Goal: Information Seeking & Learning: Learn about a topic

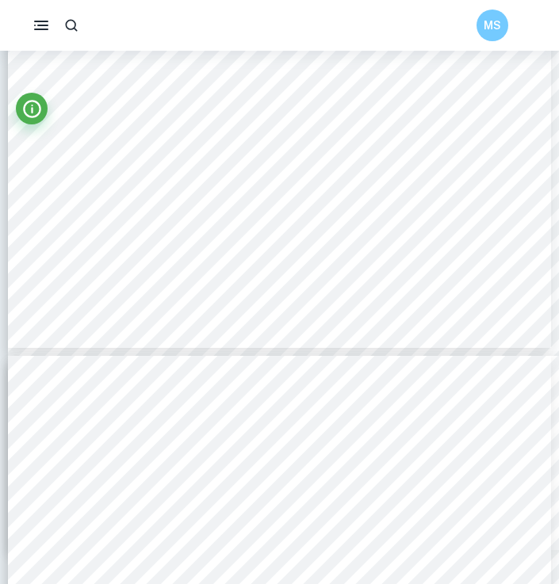
scroll to position [2741, 0]
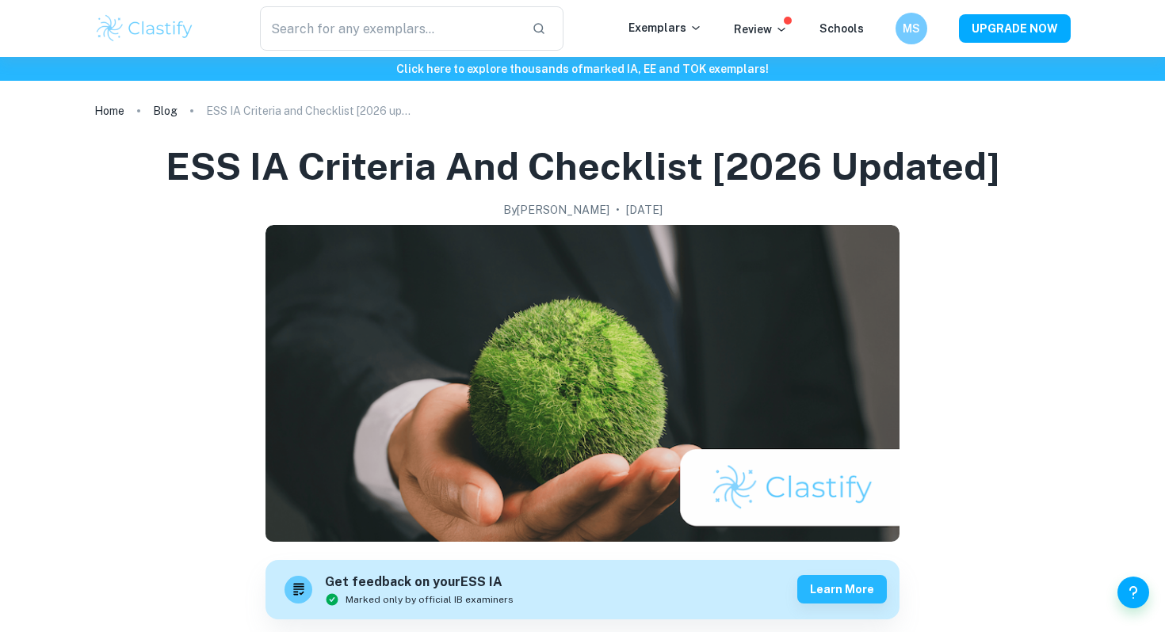
scroll to position [411, 0]
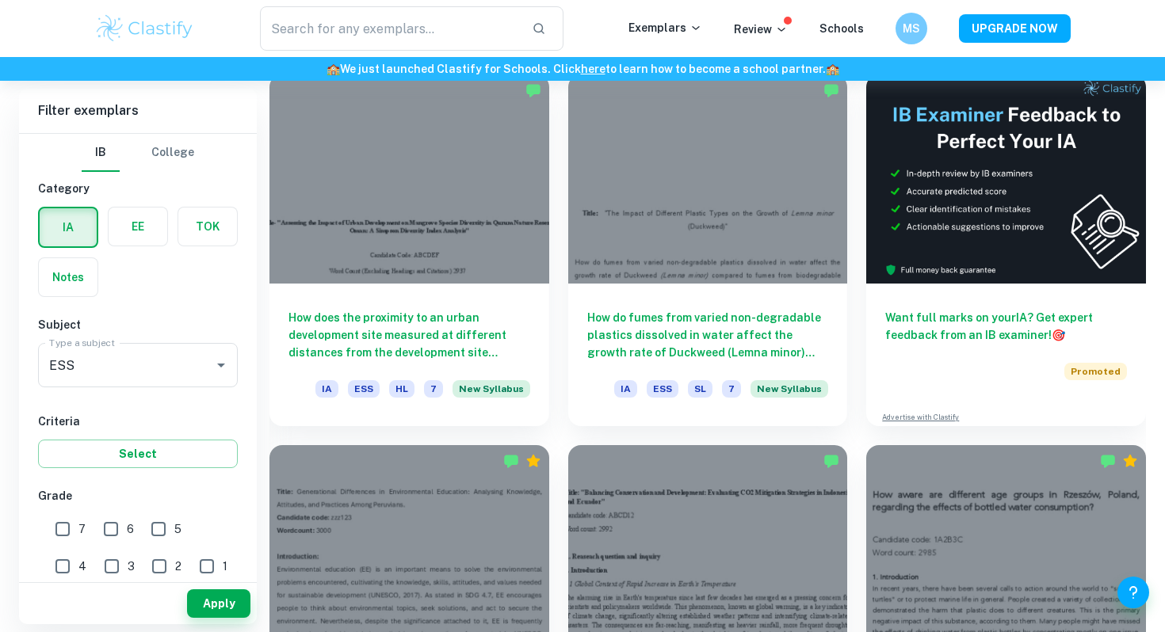
scroll to position [635, 0]
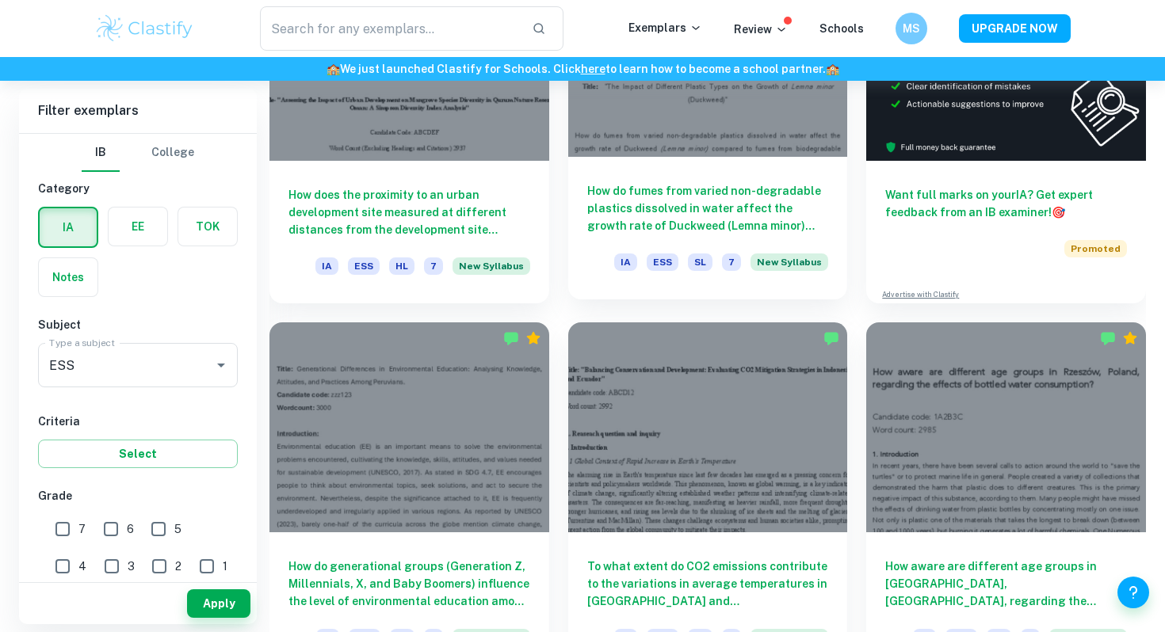
click at [661, 216] on h6 "How do fumes from varied non-degradable plastics dissolved in water affect the …" at bounding box center [708, 208] width 242 height 52
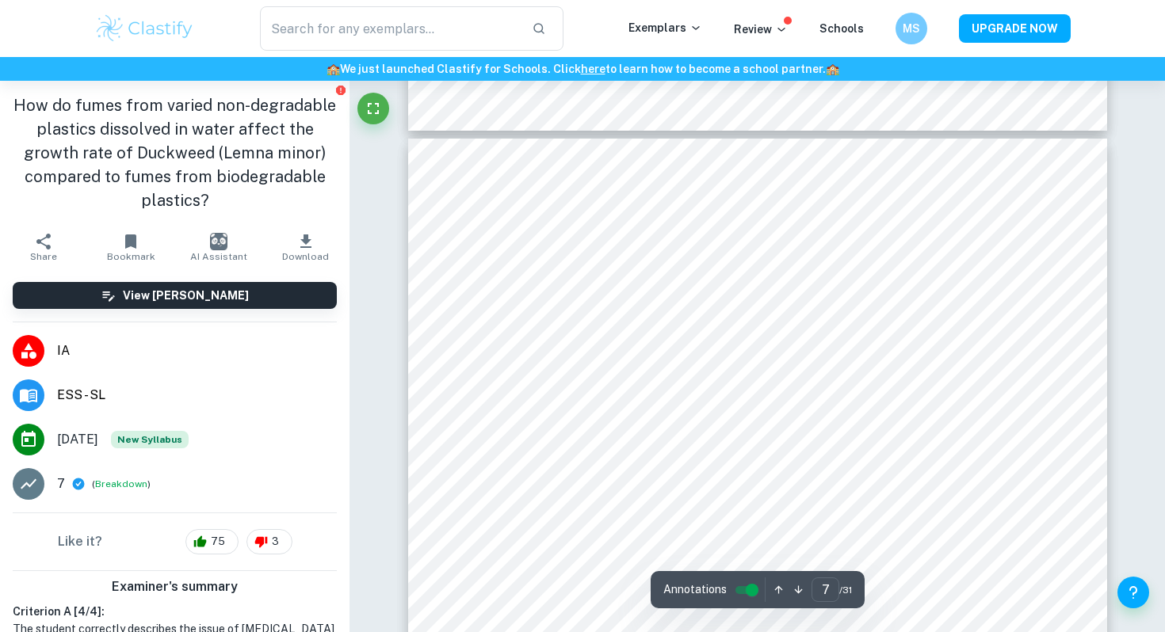
type input "8"
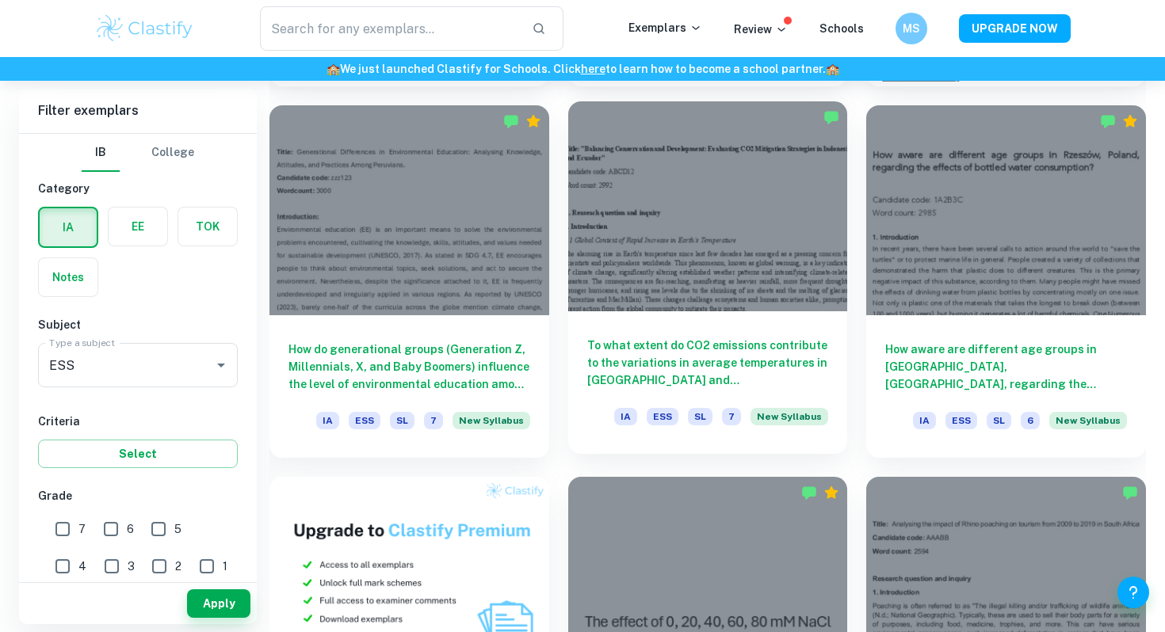
scroll to position [858, 0]
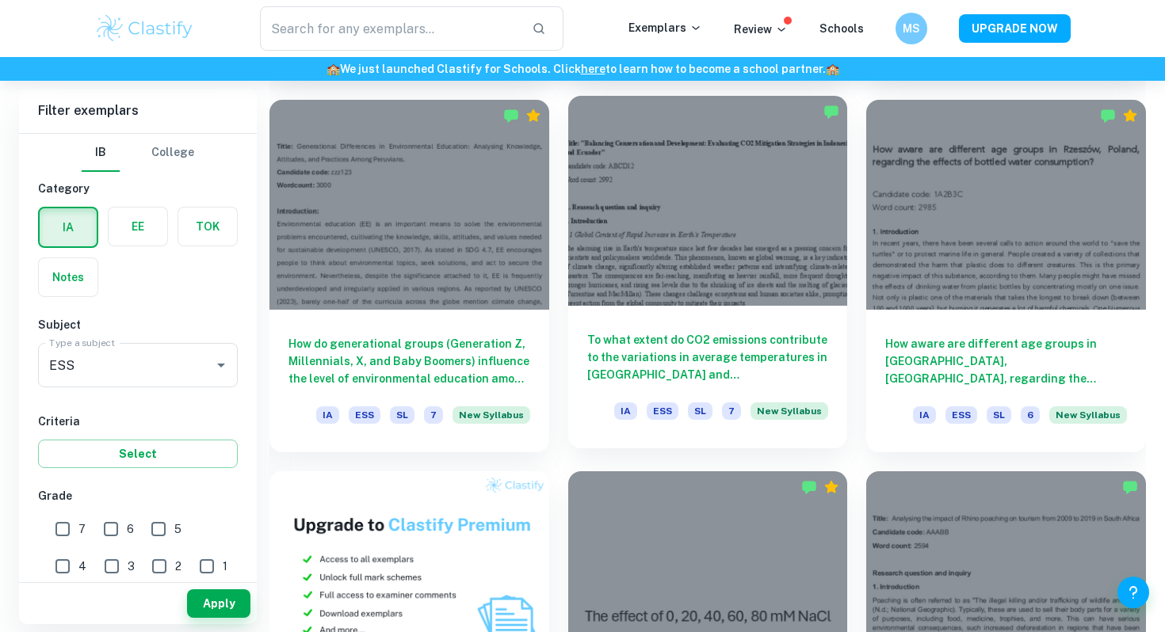
click at [658, 359] on h6 "To what extent do CO2 emissions contribute to the variations in average tempera…" at bounding box center [708, 357] width 242 height 52
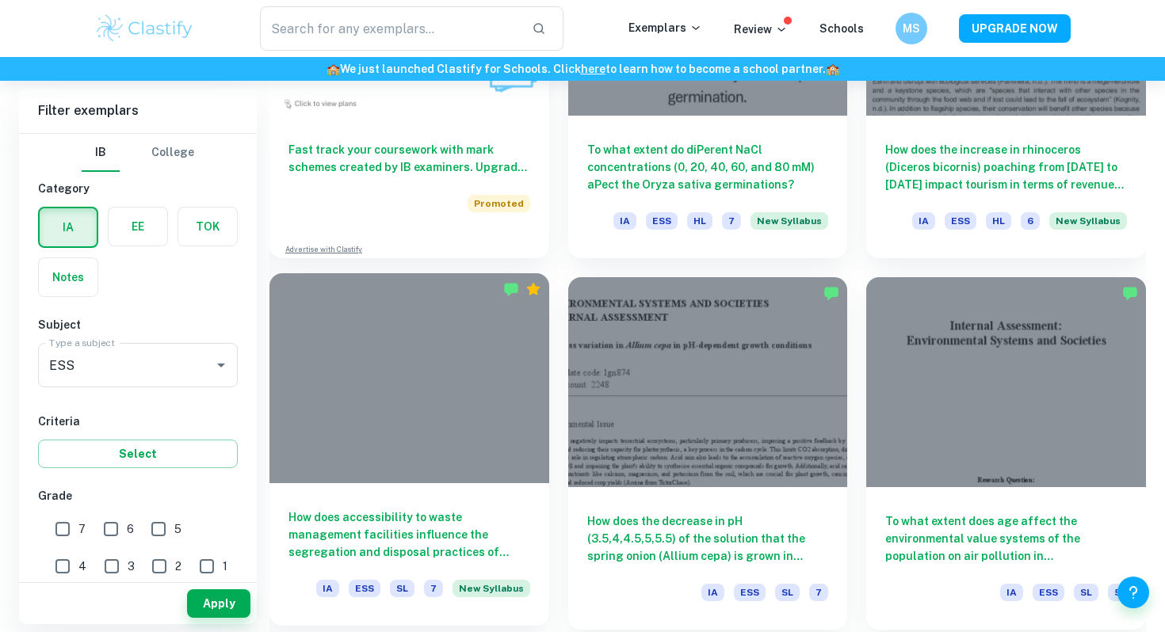
scroll to position [1567, 0]
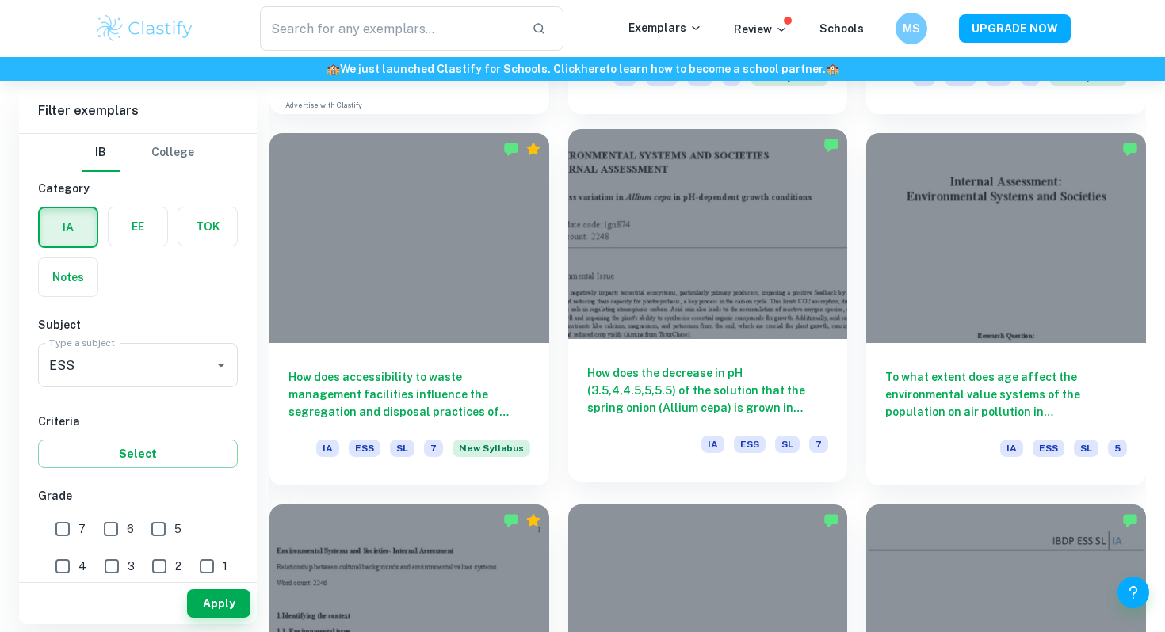
click at [678, 405] on h6 "How does the decrease in pH (3.5,4,4.5,5,5.5) of the solution that the spring o…" at bounding box center [708, 391] width 242 height 52
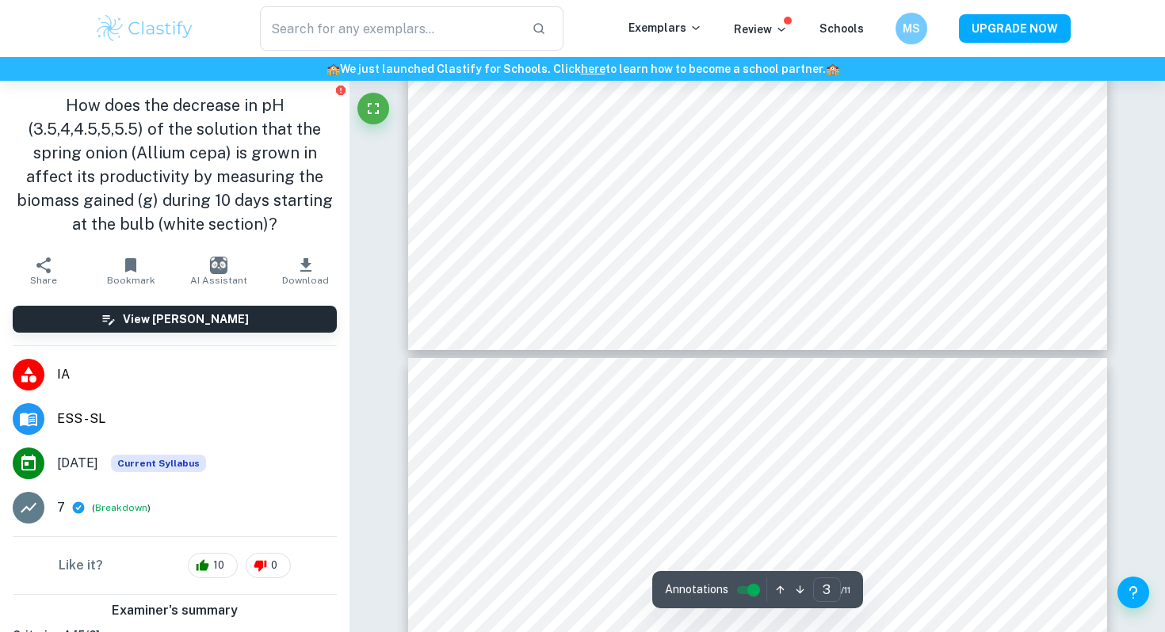
scroll to position [2700, 0]
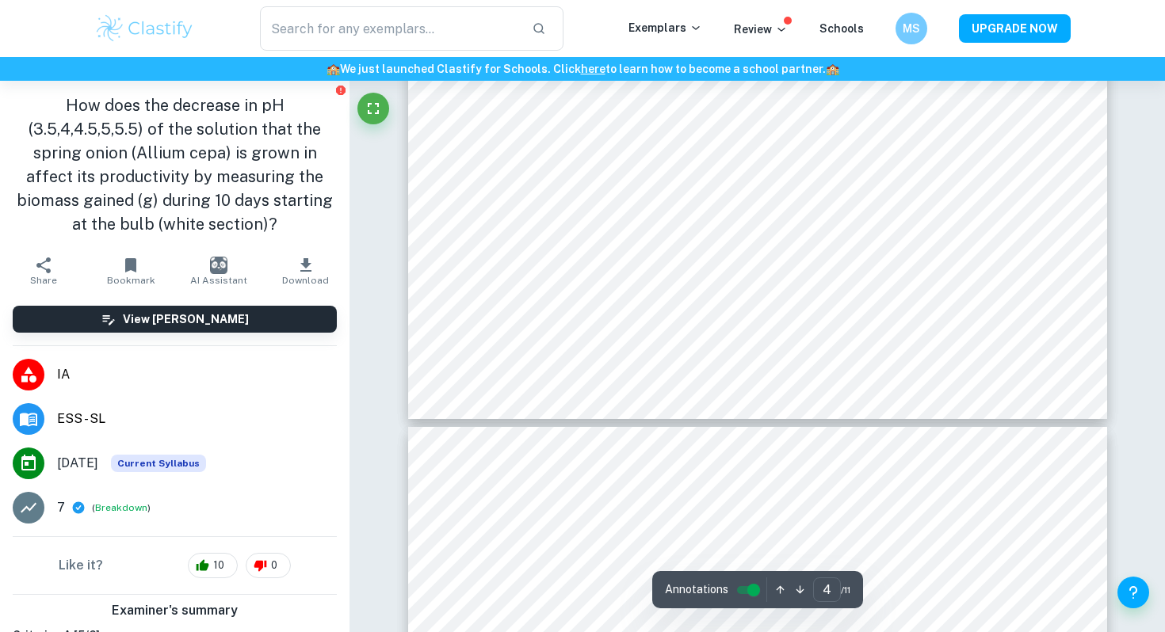
type input "5"
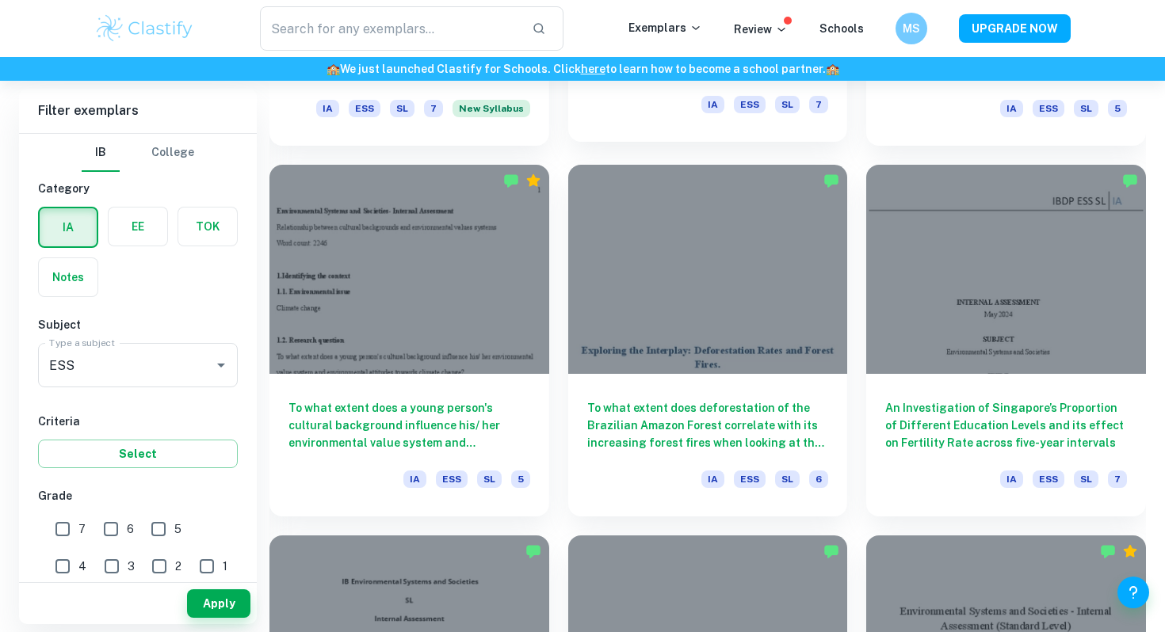
scroll to position [1950, 0]
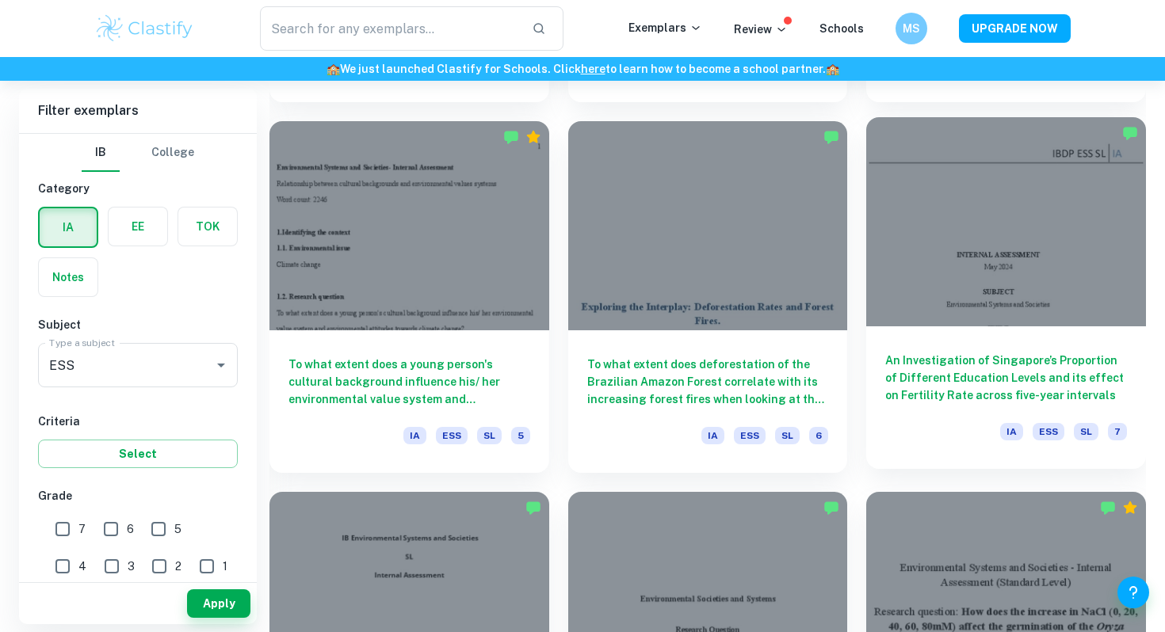
click at [935, 391] on h6 "An Investigation of Singapore’s Proportion of Different Education Levels and it…" at bounding box center [1006, 378] width 242 height 52
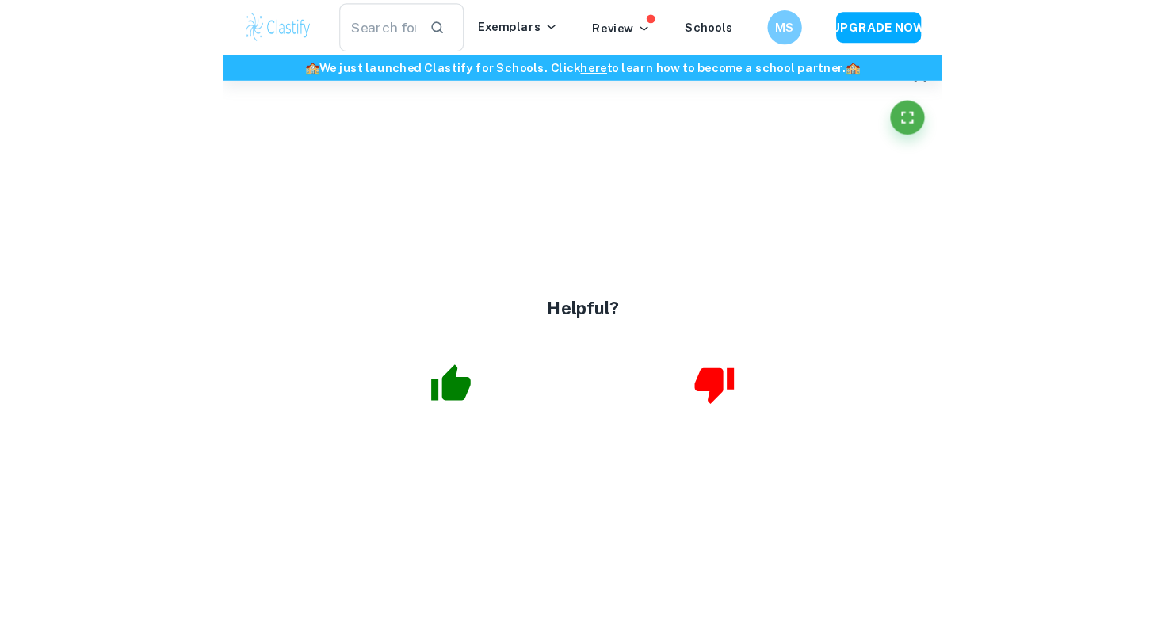
scroll to position [14797, 0]
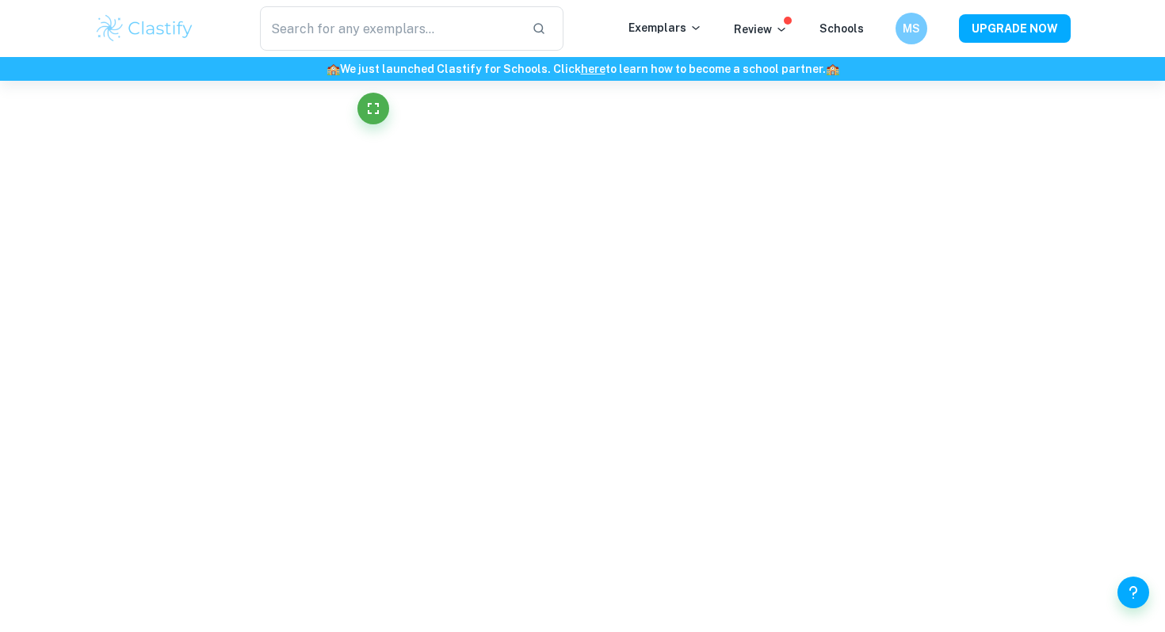
type input "17"
